Goal: Task Accomplishment & Management: Complete application form

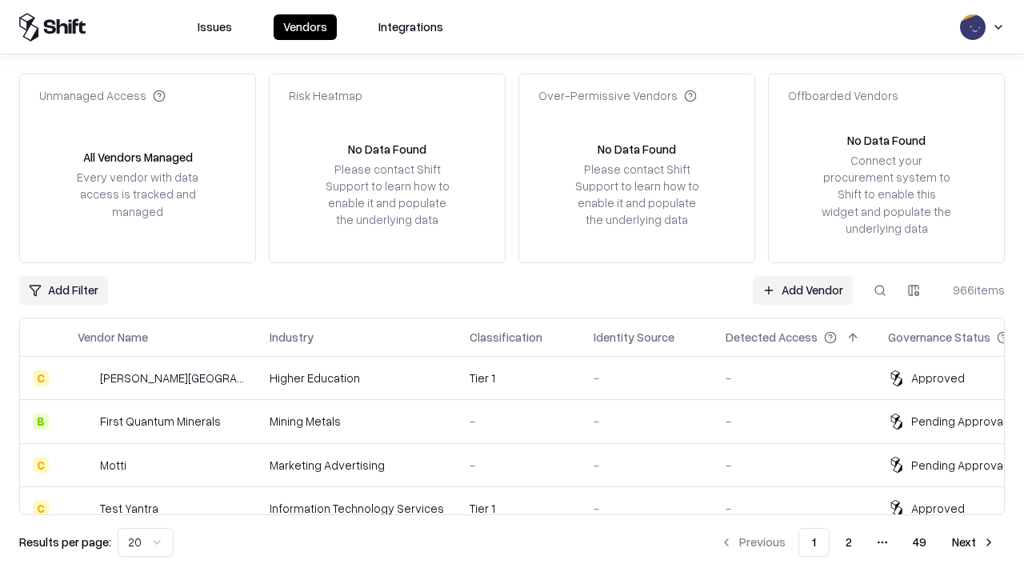
click at [803, 290] on link "Add Vendor" at bounding box center [803, 290] width 100 height 29
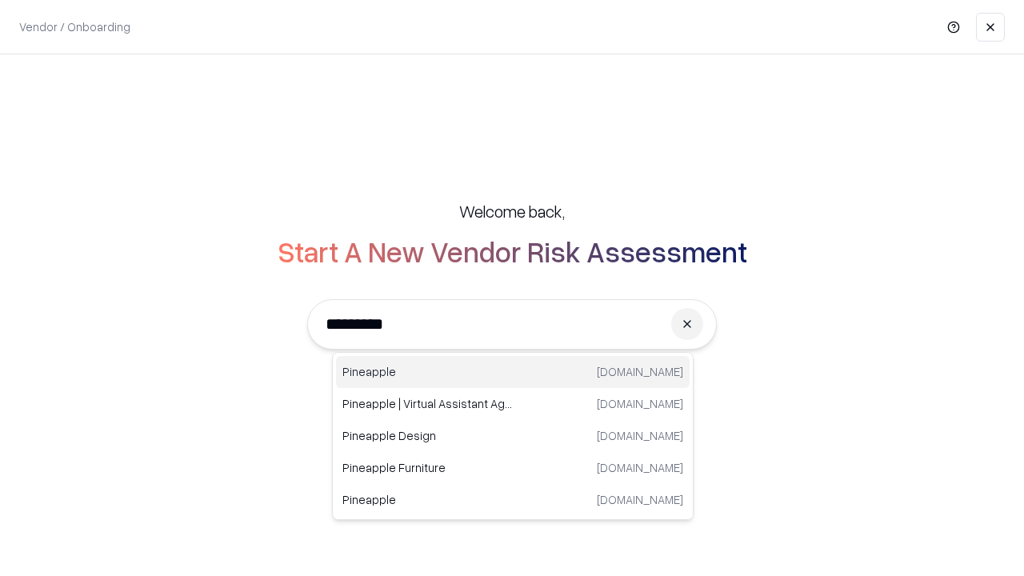
click at [513, 372] on div "Pineapple [DOMAIN_NAME]" at bounding box center [513, 372] width 354 height 32
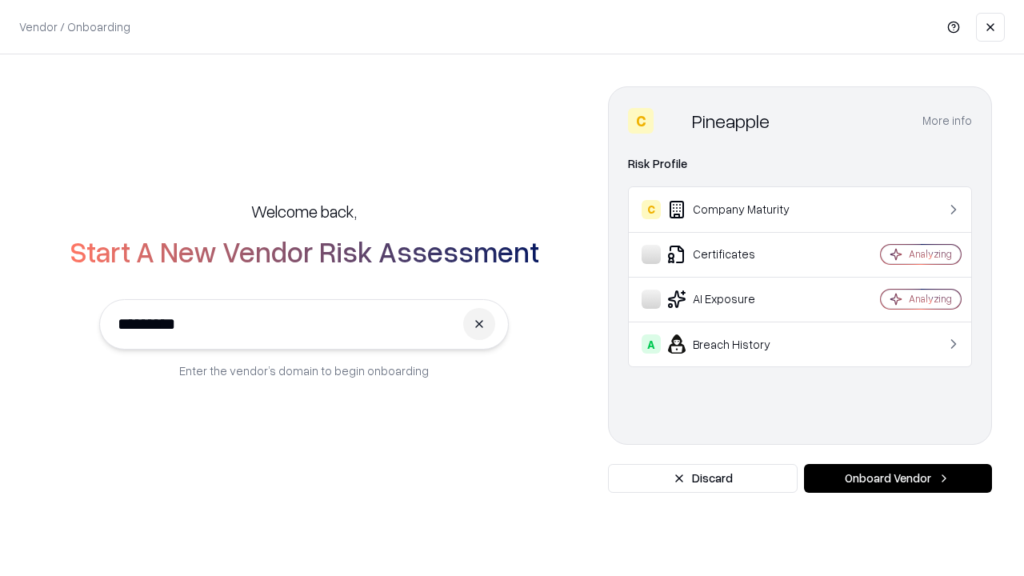
type input "*********"
click at [898, 479] on button "Onboard Vendor" at bounding box center [898, 478] width 188 height 29
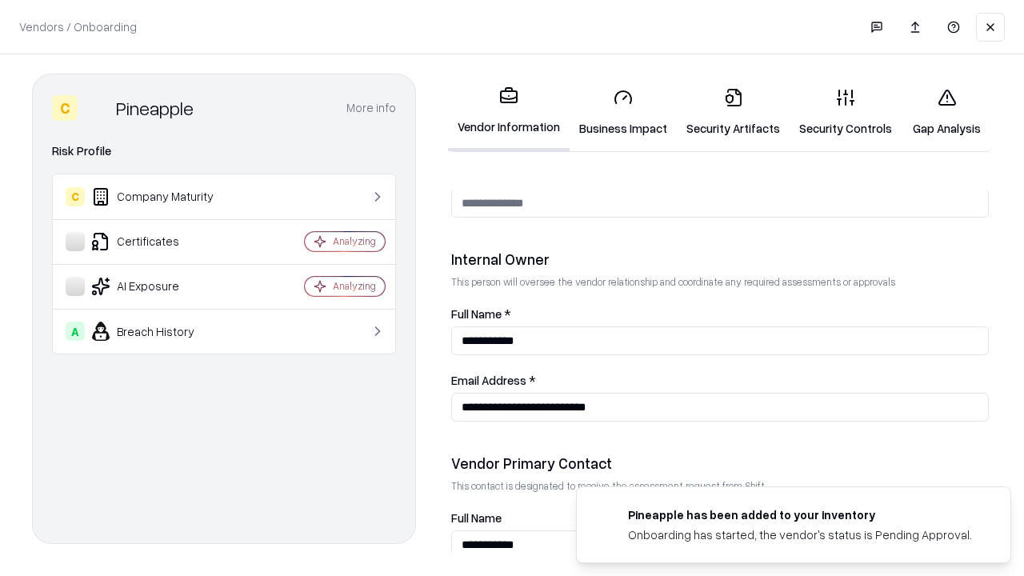
scroll to position [829, 0]
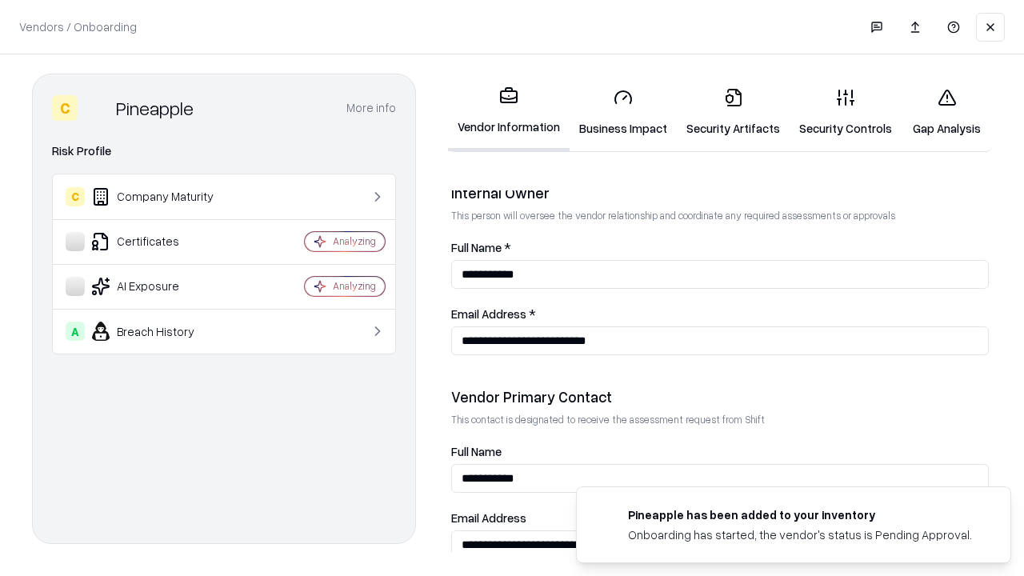
click at [733, 112] on link "Security Artifacts" at bounding box center [733, 112] width 113 height 74
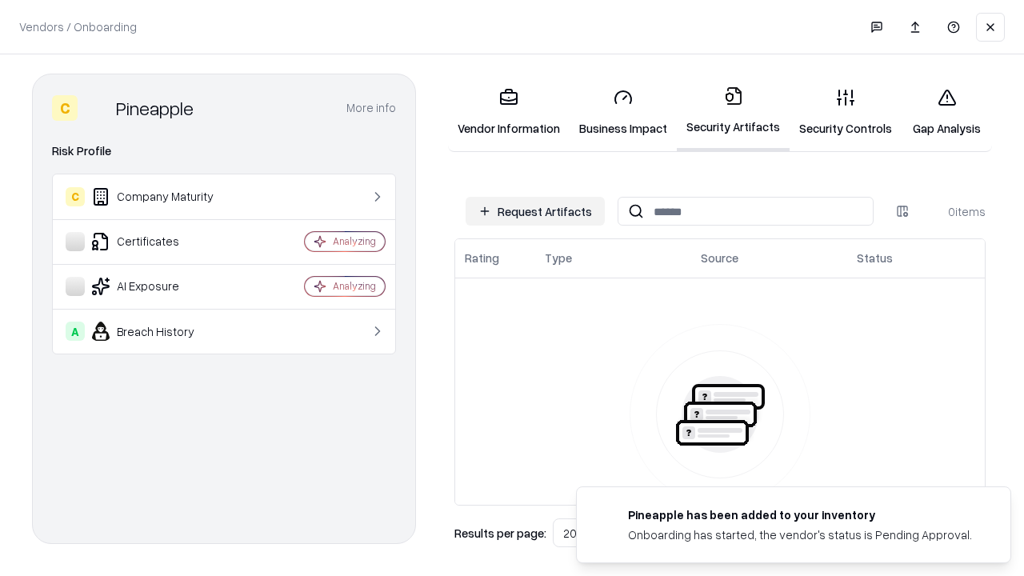
click at [535, 211] on button "Request Artifacts" at bounding box center [535, 211] width 139 height 29
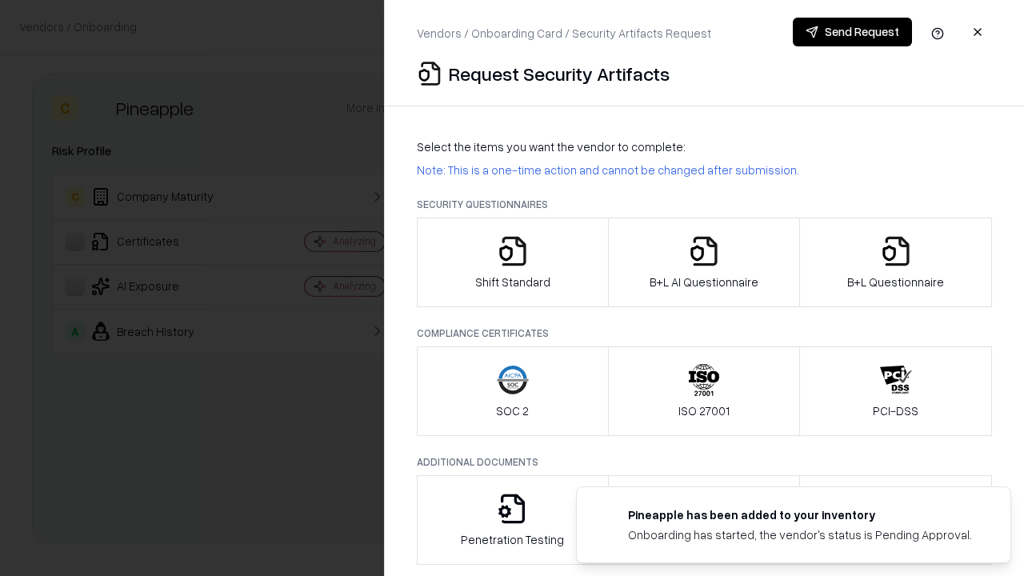
click at [895, 262] on icon "button" at bounding box center [896, 251] width 32 height 32
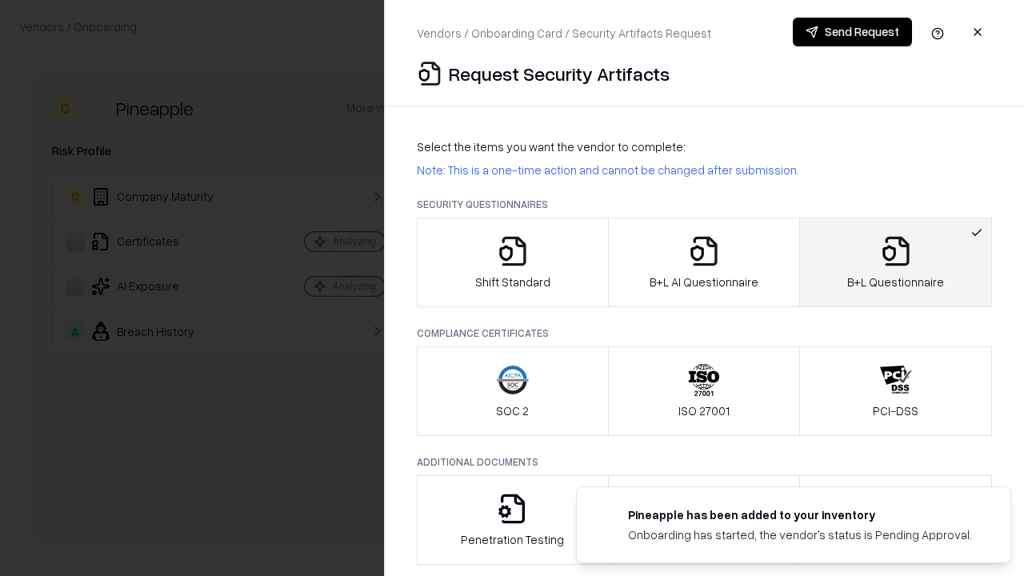
click at [703, 262] on icon "button" at bounding box center [704, 251] width 32 height 32
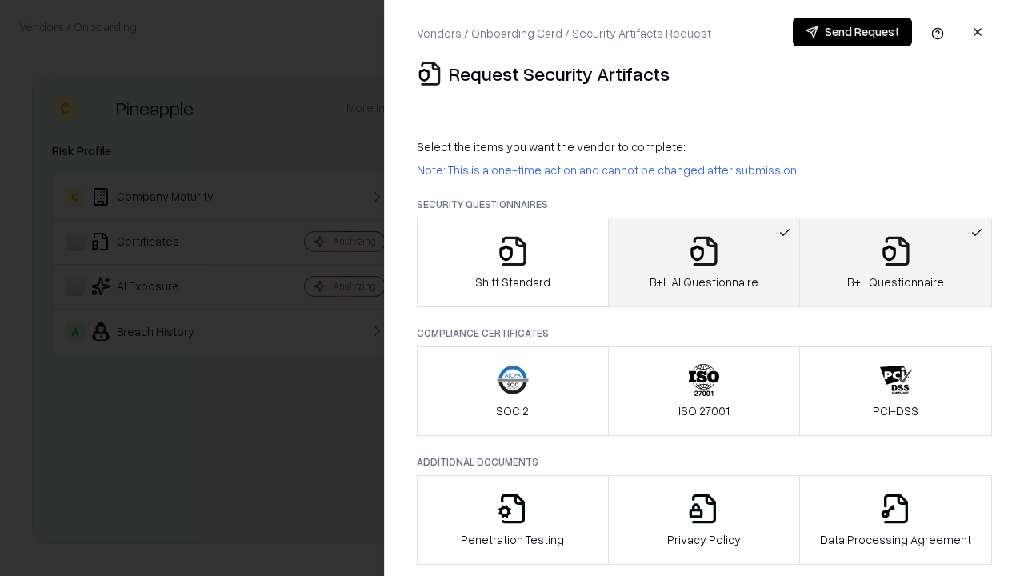
click at [852, 32] on button "Send Request" at bounding box center [852, 32] width 119 height 29
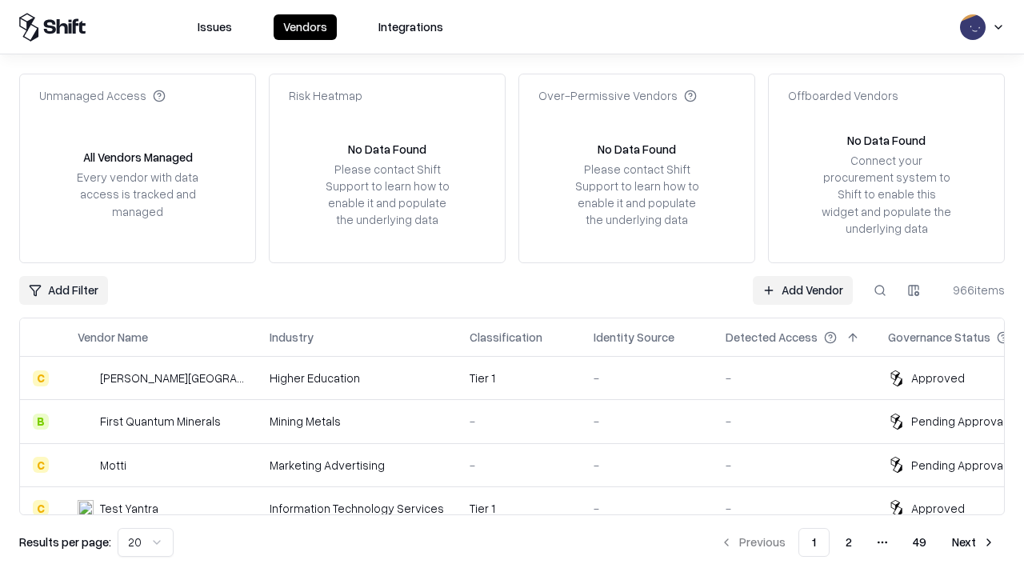
click at [803, 290] on link "Add Vendor" at bounding box center [803, 290] width 100 height 29
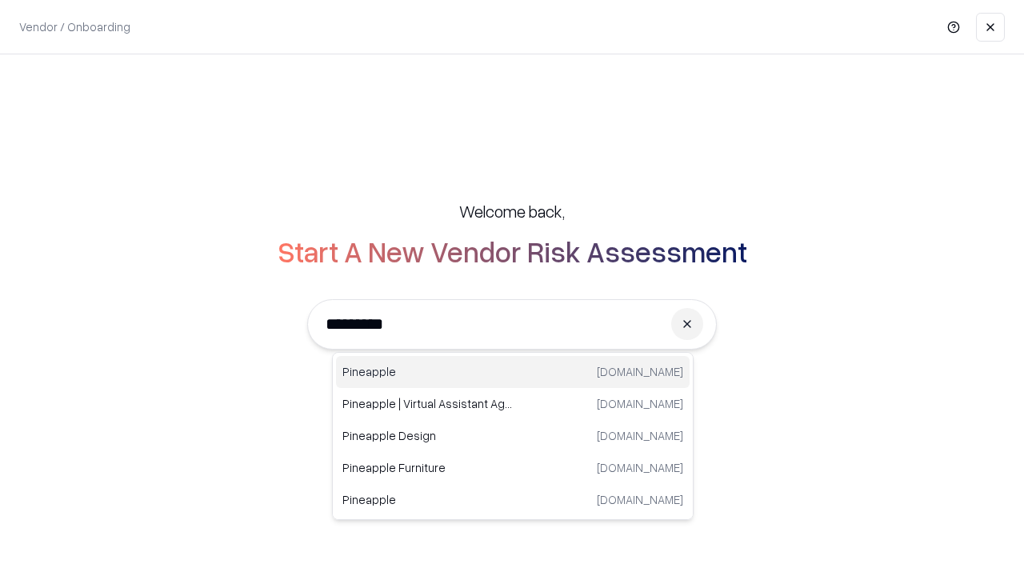
click at [513, 372] on div "Pineapple [DOMAIN_NAME]" at bounding box center [513, 372] width 354 height 32
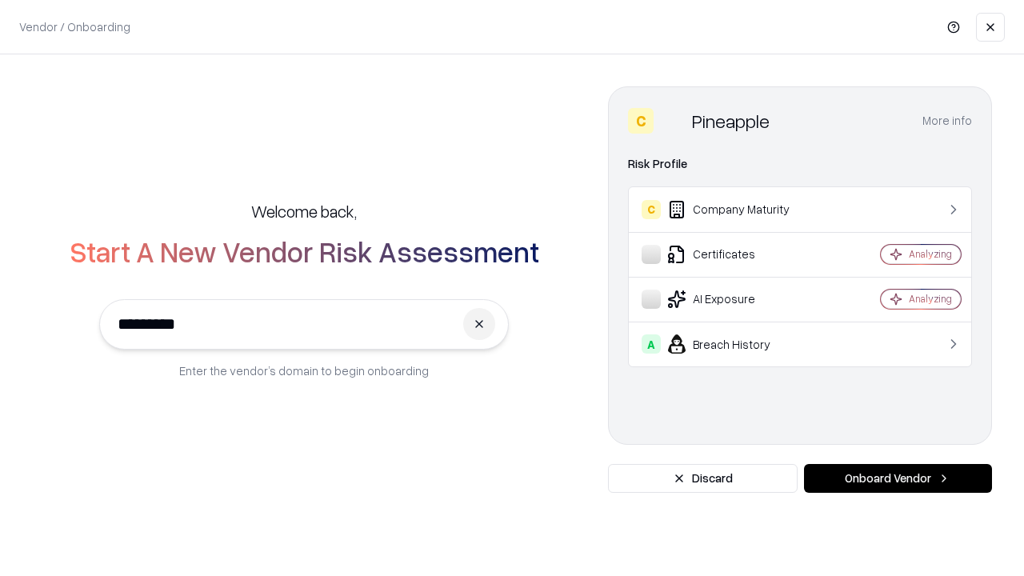
type input "*********"
click at [898, 479] on button "Onboard Vendor" at bounding box center [898, 478] width 188 height 29
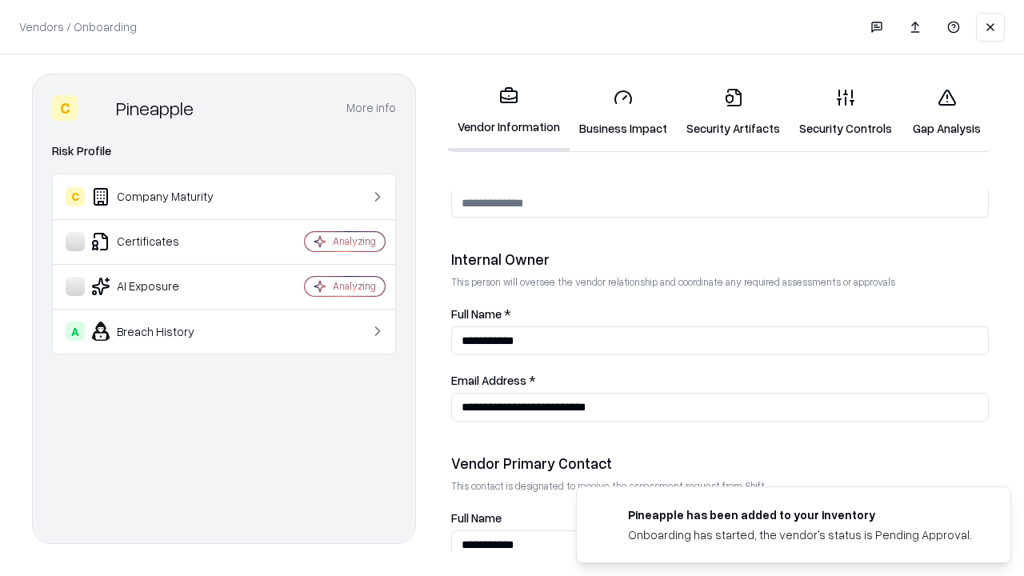
scroll to position [829, 0]
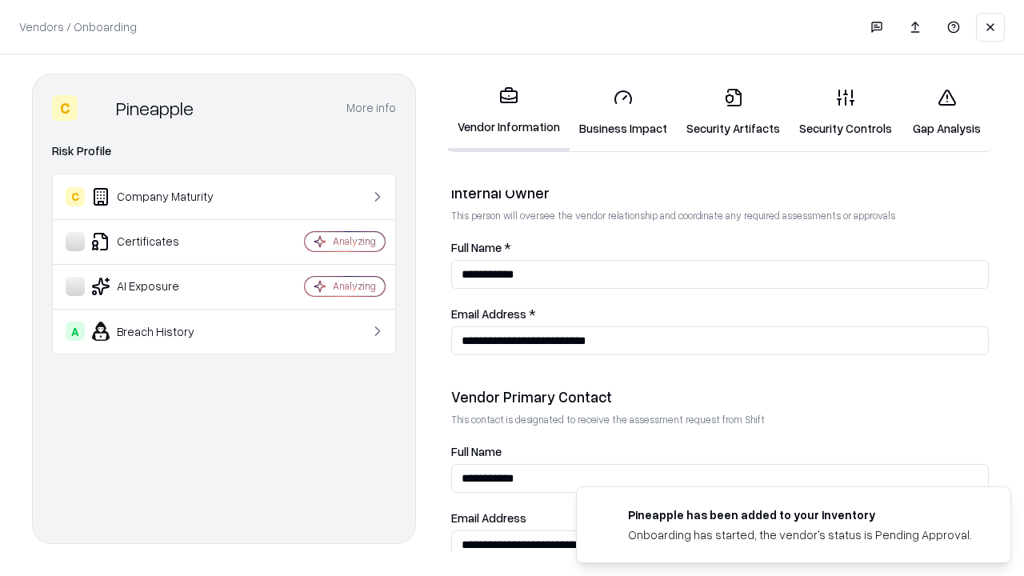
click at [947, 112] on link "Gap Analysis" at bounding box center [947, 112] width 90 height 74
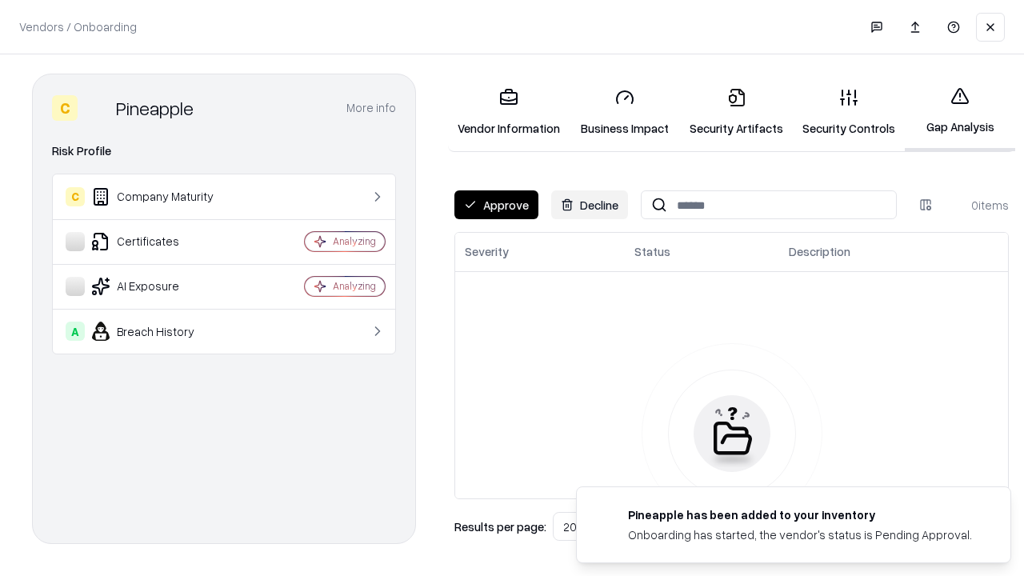
click at [496, 205] on button "Approve" at bounding box center [497, 204] width 84 height 29
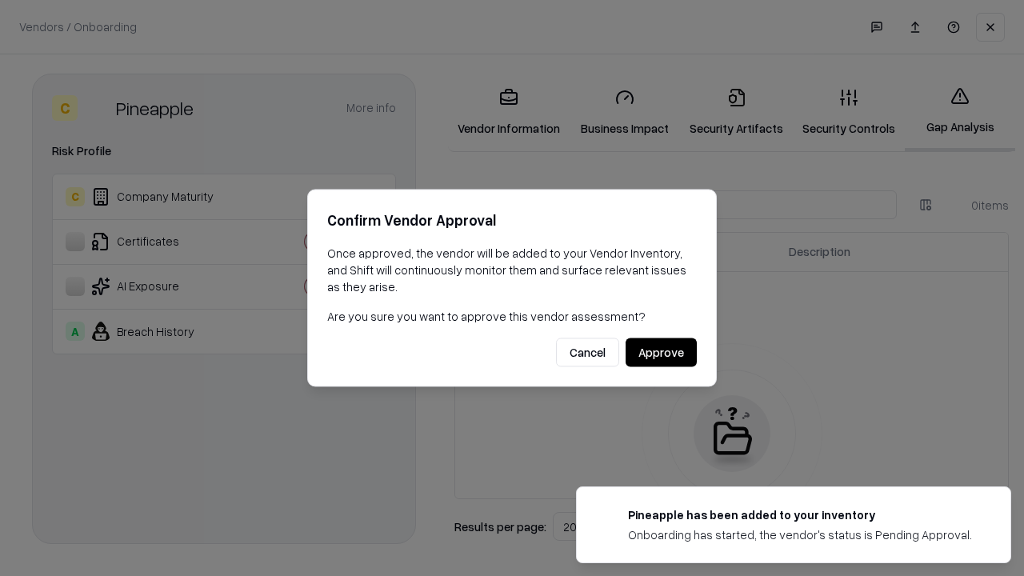
click at [661, 352] on button "Approve" at bounding box center [661, 352] width 71 height 29
